Goal: Transaction & Acquisition: Subscribe to service/newsletter

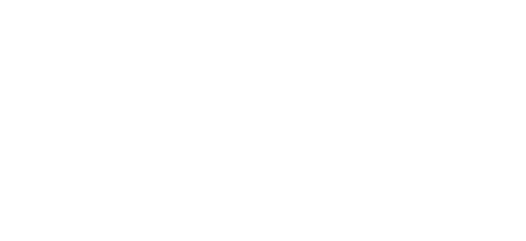
click at [301, 0] on html "Log in Pricing Security Apps Contact Sales Careers 1 1 1 Let’s get started with…" at bounding box center [263, 0] width 526 height 0
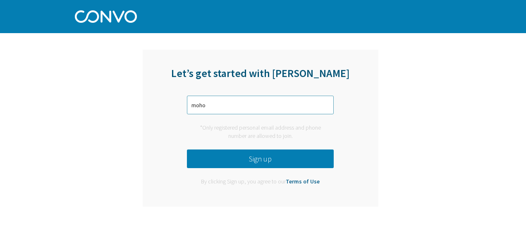
type input "[EMAIL_ADDRESS][DOMAIN_NAME]"
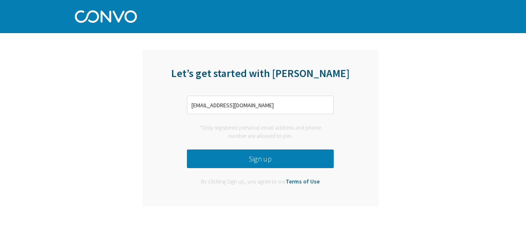
click at [276, 155] on button "Sign up" at bounding box center [260, 158] width 147 height 19
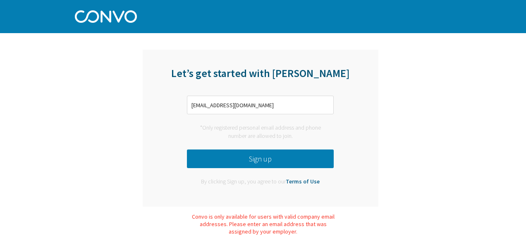
click at [281, 160] on button "Sign up" at bounding box center [260, 158] width 147 height 19
click at [304, 108] on input "[EMAIL_ADDRESS][DOMAIN_NAME]" at bounding box center [260, 105] width 147 height 19
click at [254, 160] on button "Sign up" at bounding box center [260, 158] width 147 height 19
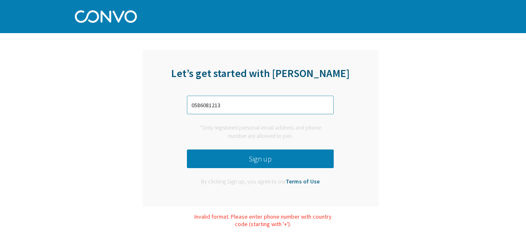
click at [188, 101] on input "0586081213" at bounding box center [260, 105] width 147 height 19
click at [191, 104] on input "9710586081213" at bounding box center [260, 105] width 147 height 19
type input "[PHONE_NUMBER]"
click at [265, 160] on button "Sign up" at bounding box center [260, 158] width 147 height 19
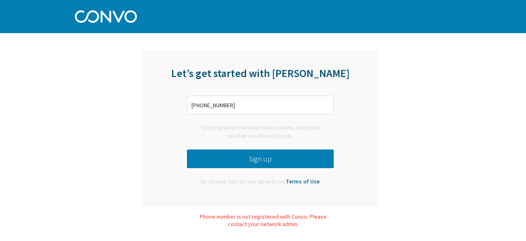
click at [256, 158] on button "Sign up" at bounding box center [260, 158] width 147 height 19
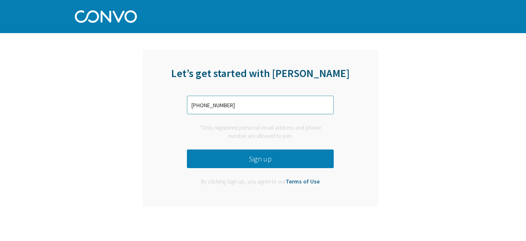
type input "+97 58 608 1213"
click at [237, 160] on button "Sign up" at bounding box center [260, 158] width 147 height 19
click at [262, 103] on input "+97 58 608 1213" at bounding box center [260, 105] width 147 height 19
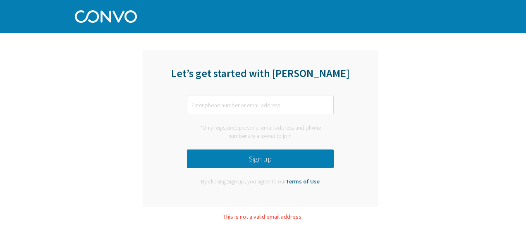
click at [350, 116] on div "Let’s get started with Convo *Only registered personal email address and phone …" at bounding box center [261, 128] width 236 height 157
click at [323, 101] on input "text" at bounding box center [260, 105] width 147 height 19
type input "[EMAIL_ADDRESS][DOMAIN_NAME]"
click at [251, 162] on button "Sign up" at bounding box center [260, 158] width 147 height 19
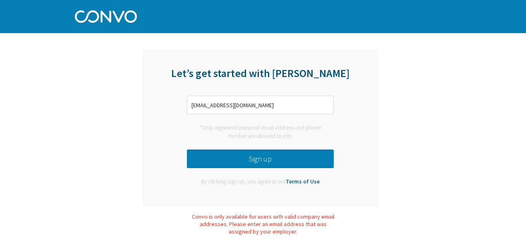
click at [240, 196] on div "Let’s get started with Convo mohomadomar11@gmail.com *Only registered personal …" at bounding box center [261, 128] width 236 height 157
drag, startPoint x: 240, startPoint y: 195, endPoint x: 275, endPoint y: 185, distance: 36.9
click at [244, 193] on div "Let’s get started with Convo mohomadomar11@gmail.com *Only registered personal …" at bounding box center [261, 128] width 236 height 157
click at [239, 162] on button "Sign up" at bounding box center [260, 158] width 147 height 19
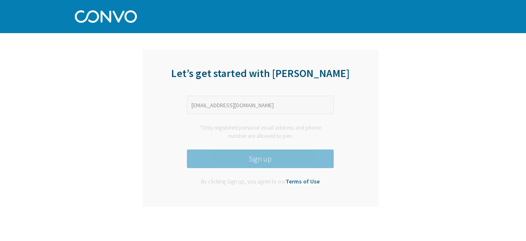
click at [239, 162] on button "Sign up" at bounding box center [260, 158] width 147 height 19
click at [239, 161] on button "Sign up" at bounding box center [260, 158] width 147 height 19
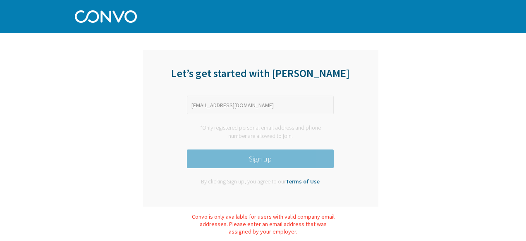
click at [242, 159] on button "Sign up" at bounding box center [260, 158] width 147 height 19
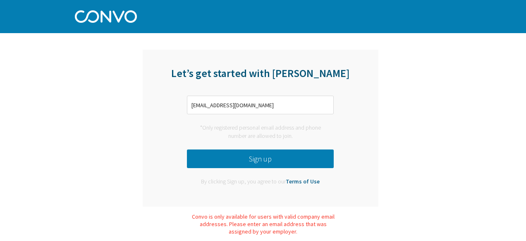
click at [245, 158] on button "Sign up" at bounding box center [260, 158] width 147 height 19
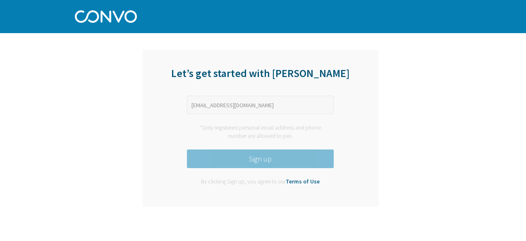
click at [250, 157] on button "Sign up" at bounding box center [260, 158] width 147 height 19
